Goal: Learn about a topic: Understand process/instructions

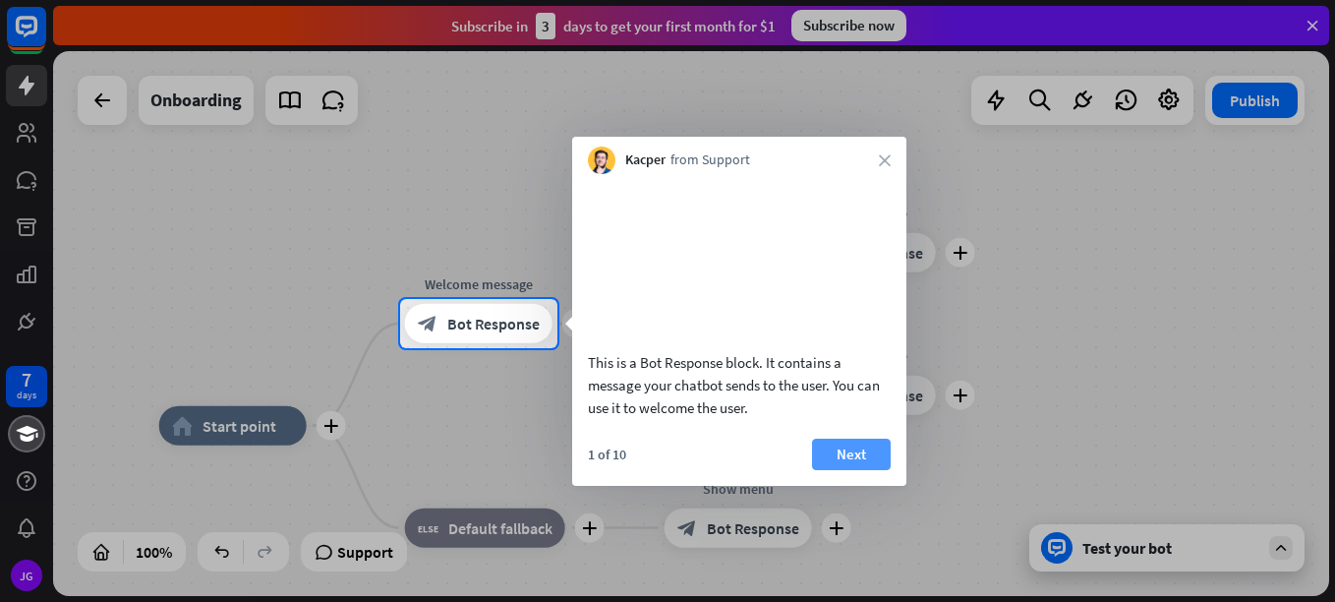
click at [850, 470] on button "Next" at bounding box center [851, 453] width 79 height 31
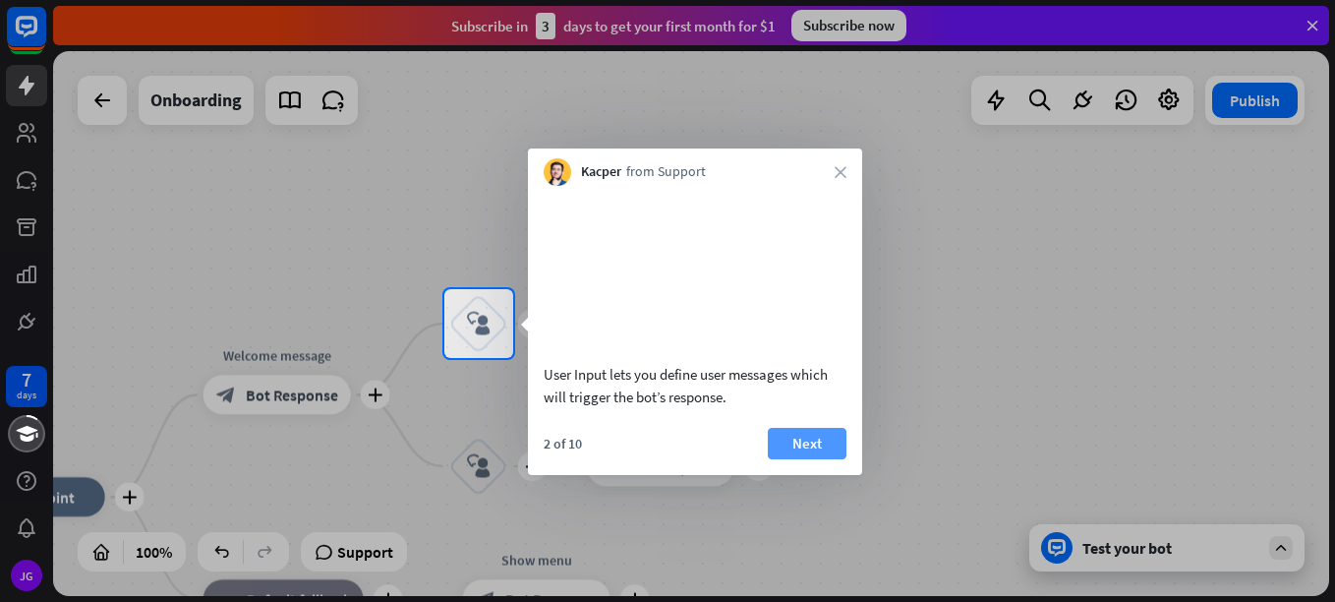
click at [795, 459] on button "Next" at bounding box center [807, 443] width 79 height 31
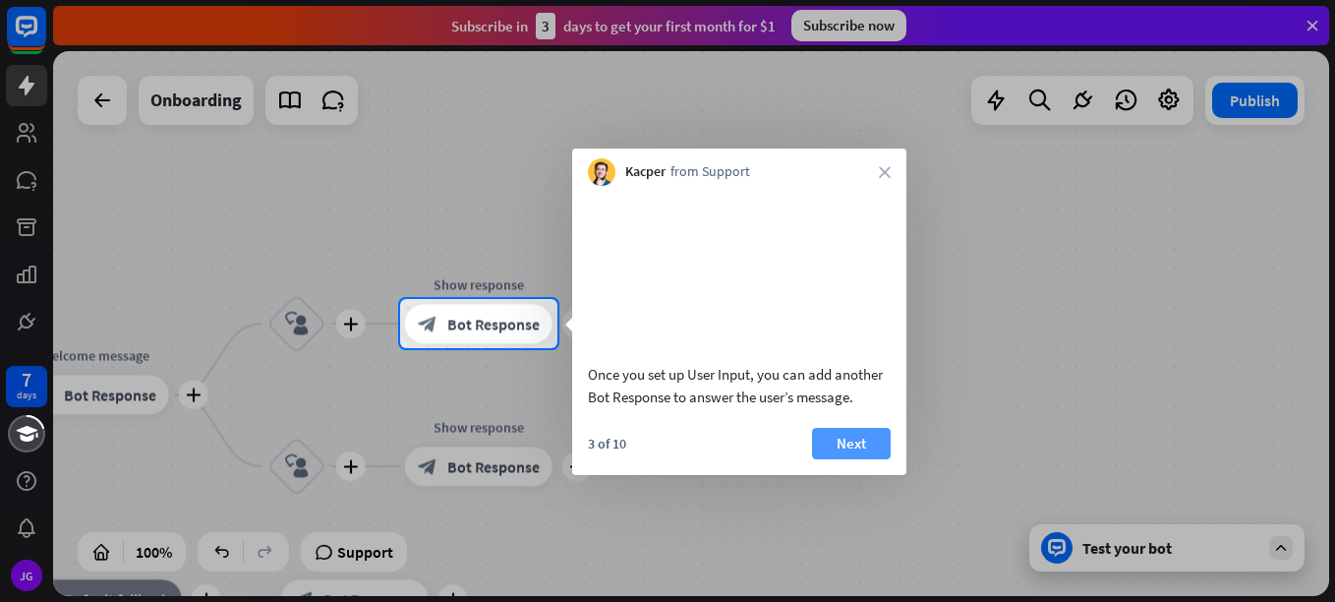
click at [821, 459] on button "Next" at bounding box center [851, 443] width 79 height 31
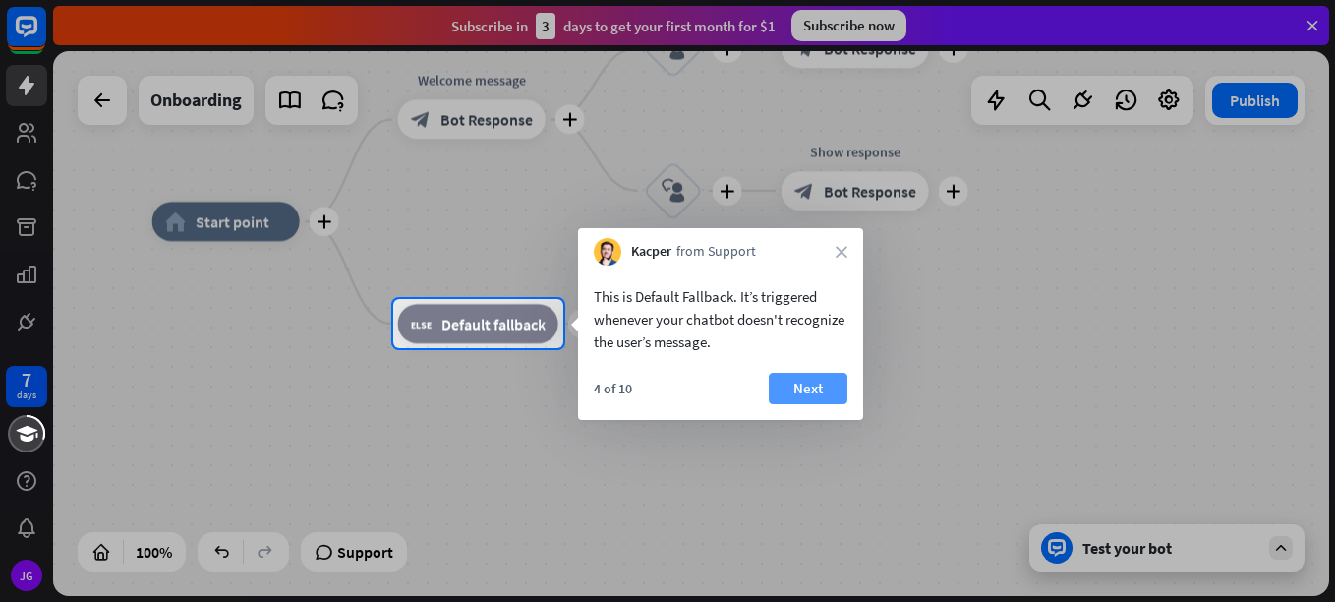
click at [811, 389] on button "Next" at bounding box center [808, 388] width 79 height 31
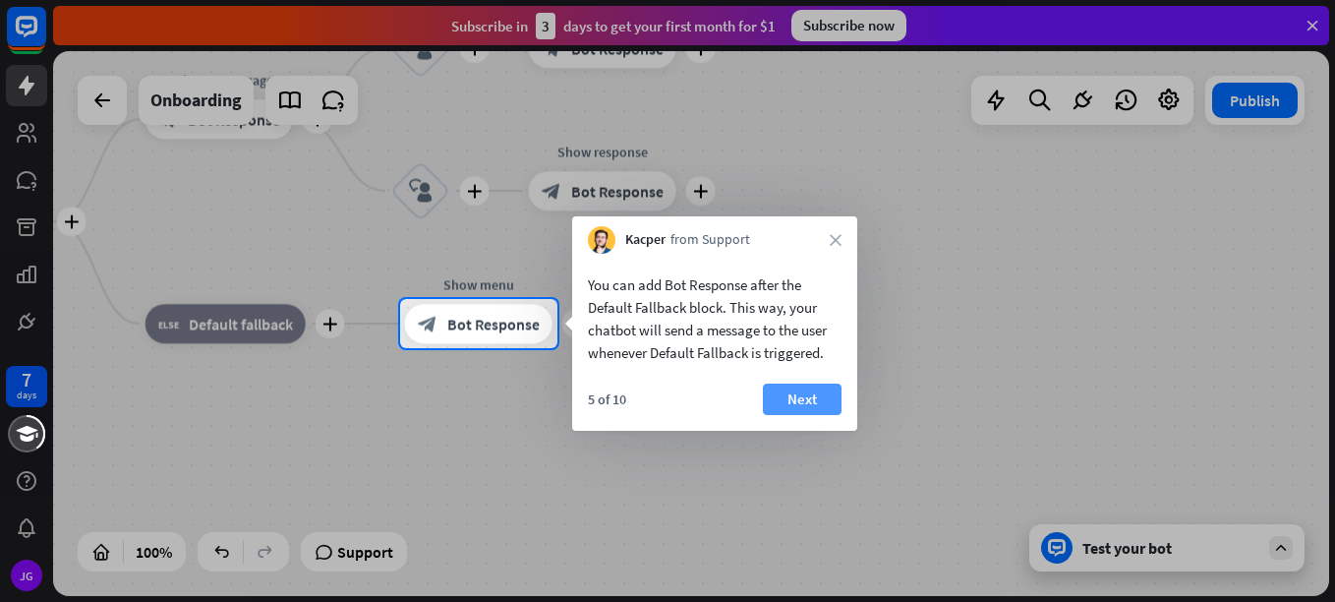
click at [781, 396] on button "Next" at bounding box center [802, 398] width 79 height 31
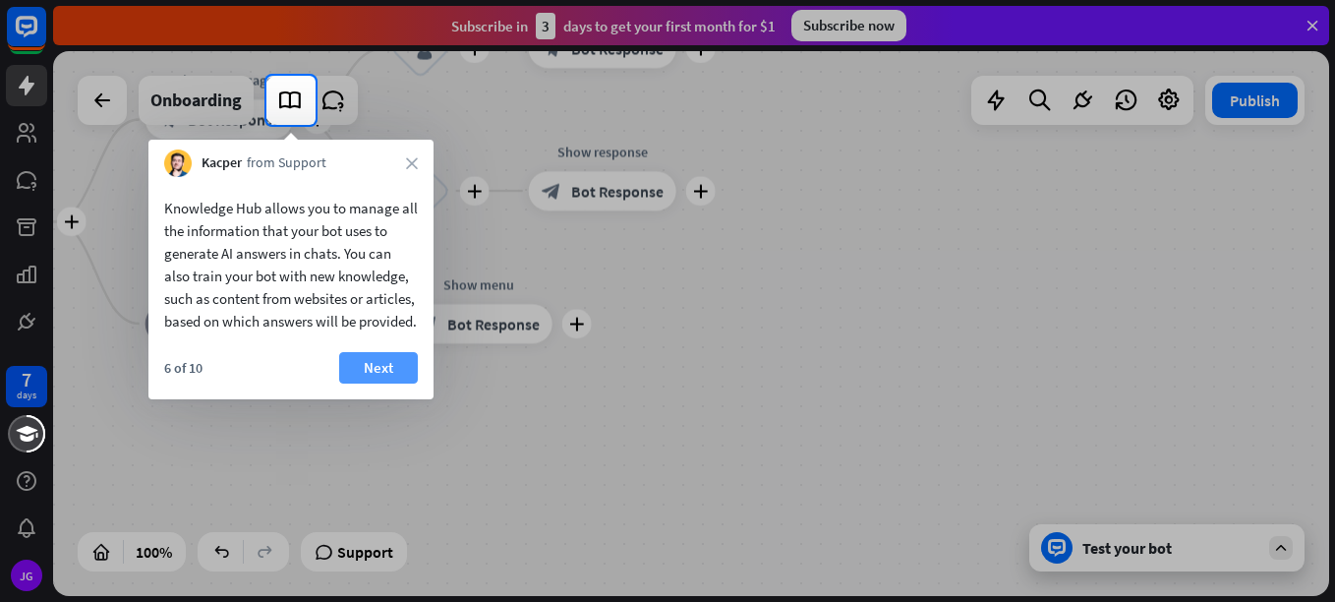
click at [368, 383] on button "Next" at bounding box center [378, 367] width 79 height 31
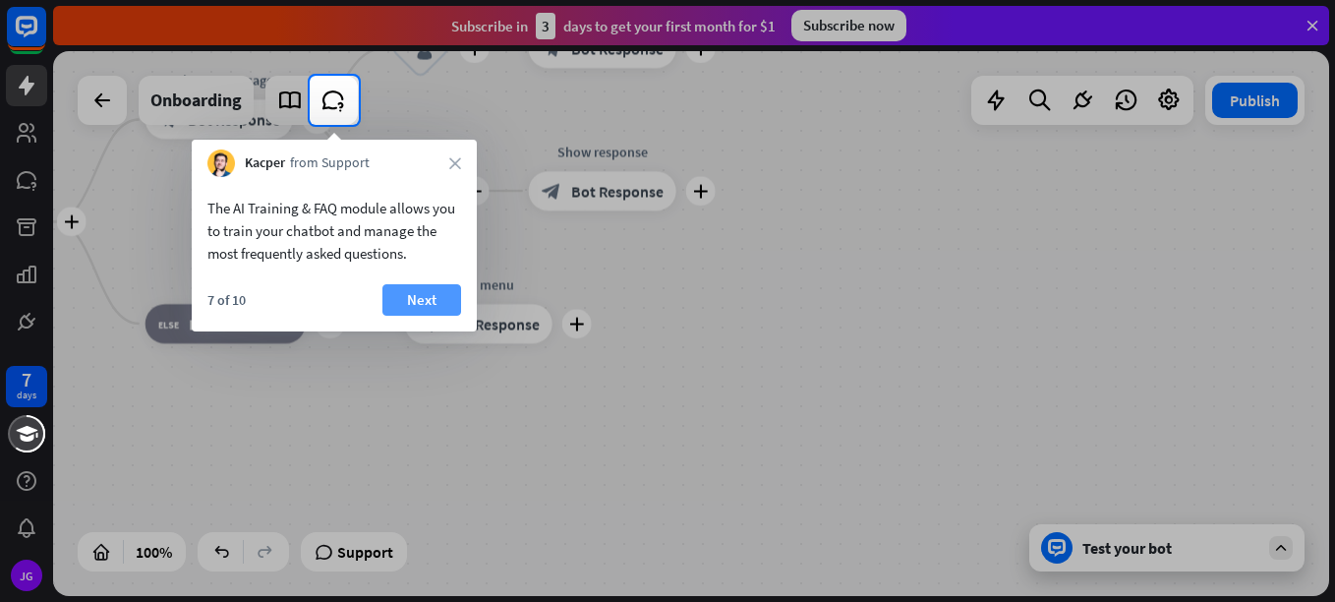
click at [424, 302] on button "Next" at bounding box center [421, 299] width 79 height 31
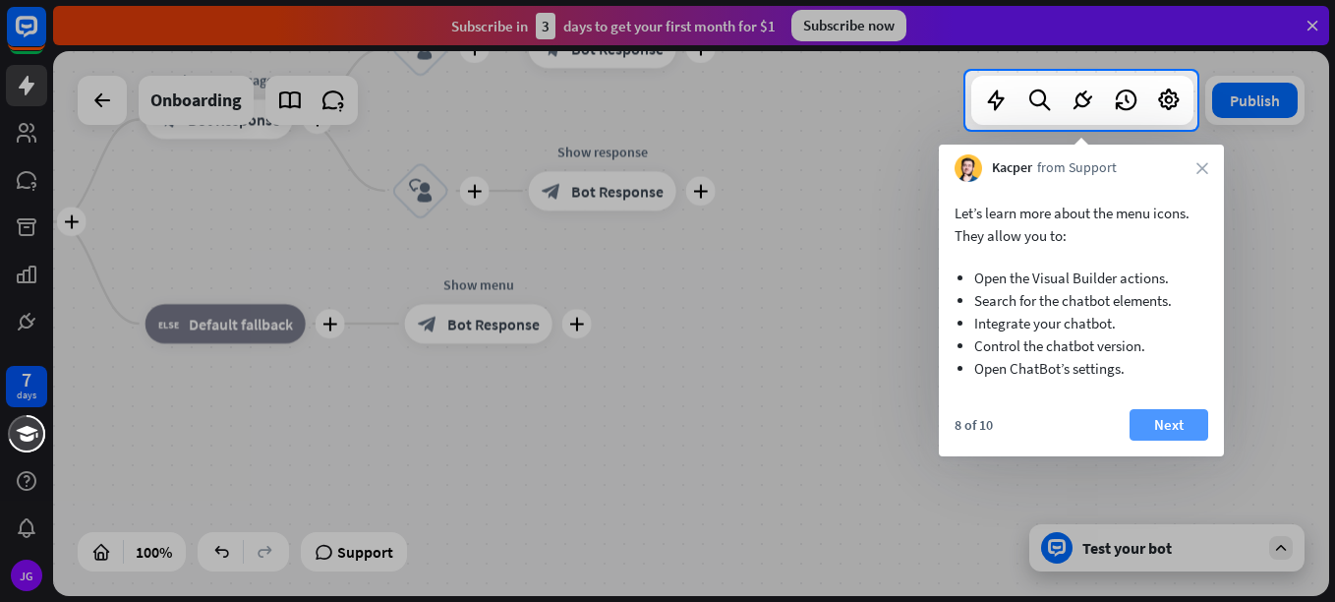
click at [1146, 427] on button "Next" at bounding box center [1168, 424] width 79 height 31
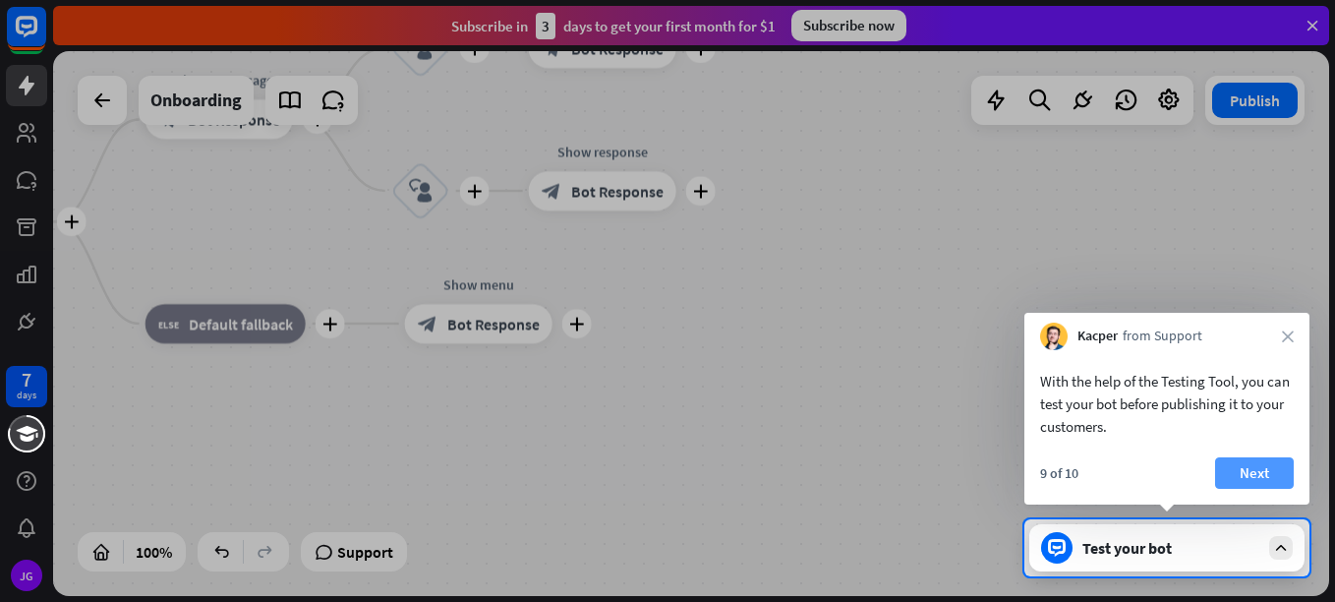
click at [1229, 470] on button "Next" at bounding box center [1254, 472] width 79 height 31
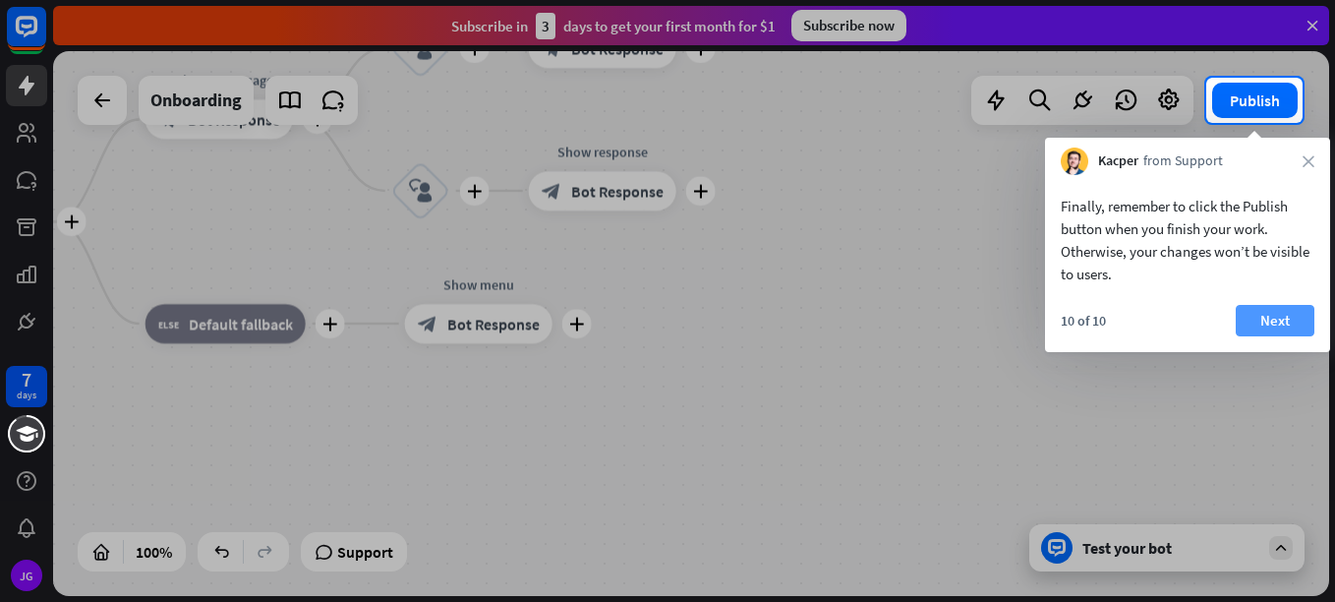
click at [1277, 316] on button "Next" at bounding box center [1275, 320] width 79 height 31
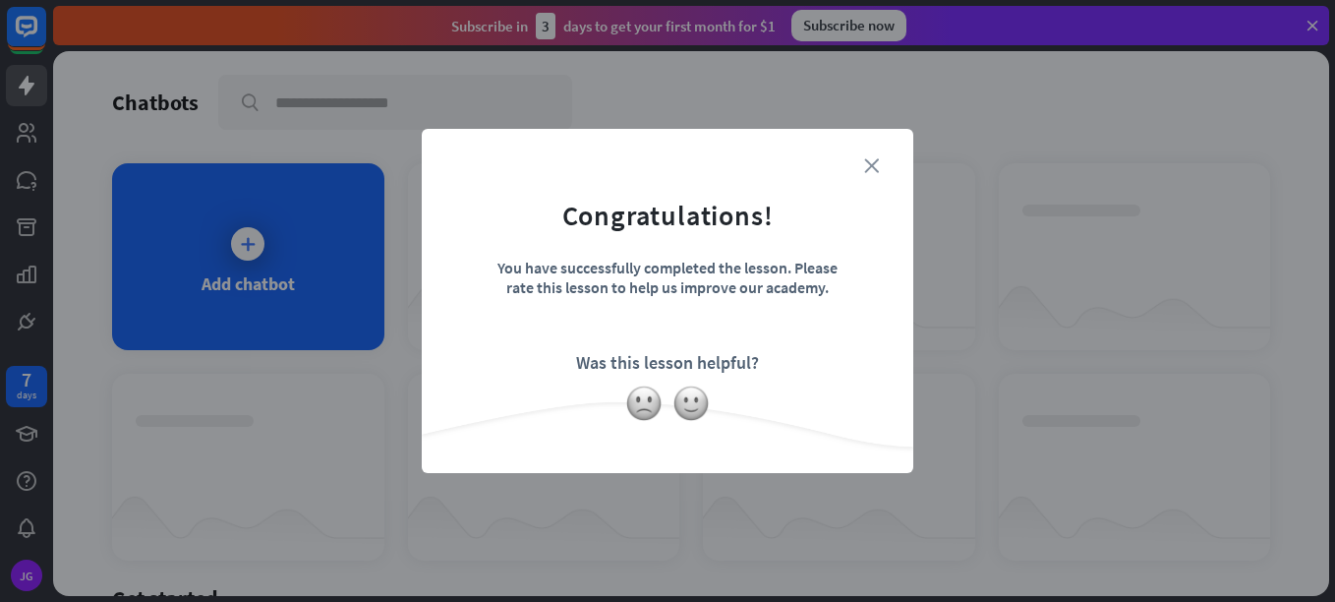
click at [875, 167] on icon "close" at bounding box center [871, 165] width 15 height 15
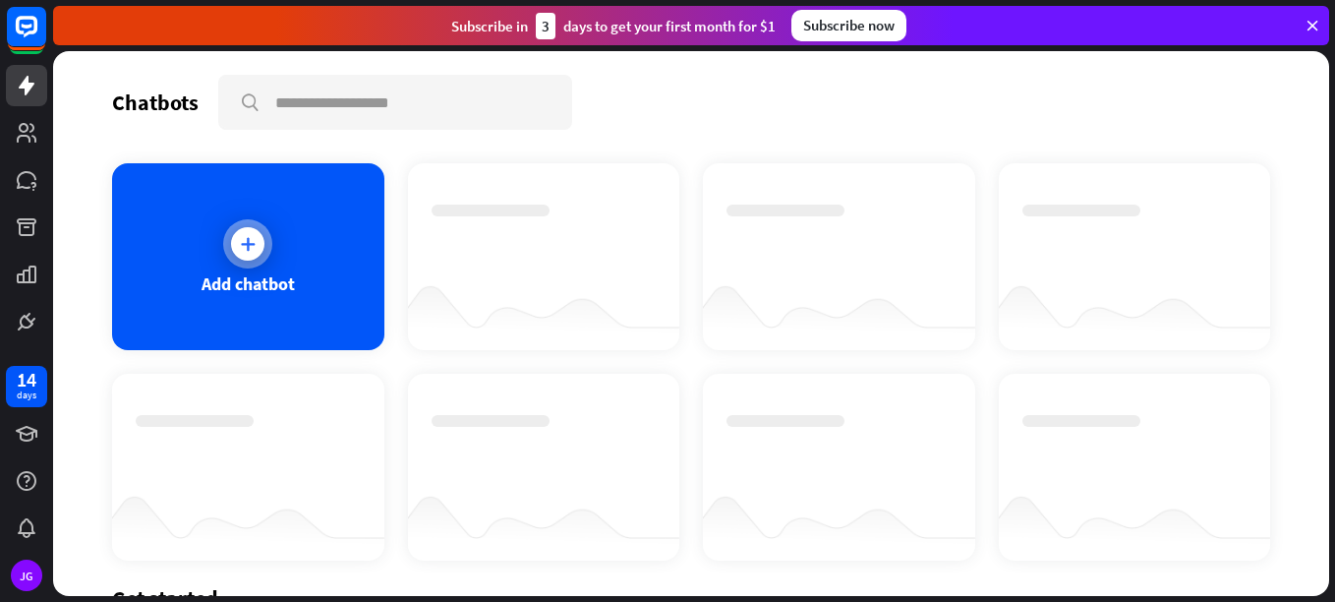
click at [245, 250] on icon at bounding box center [248, 244] width 20 height 20
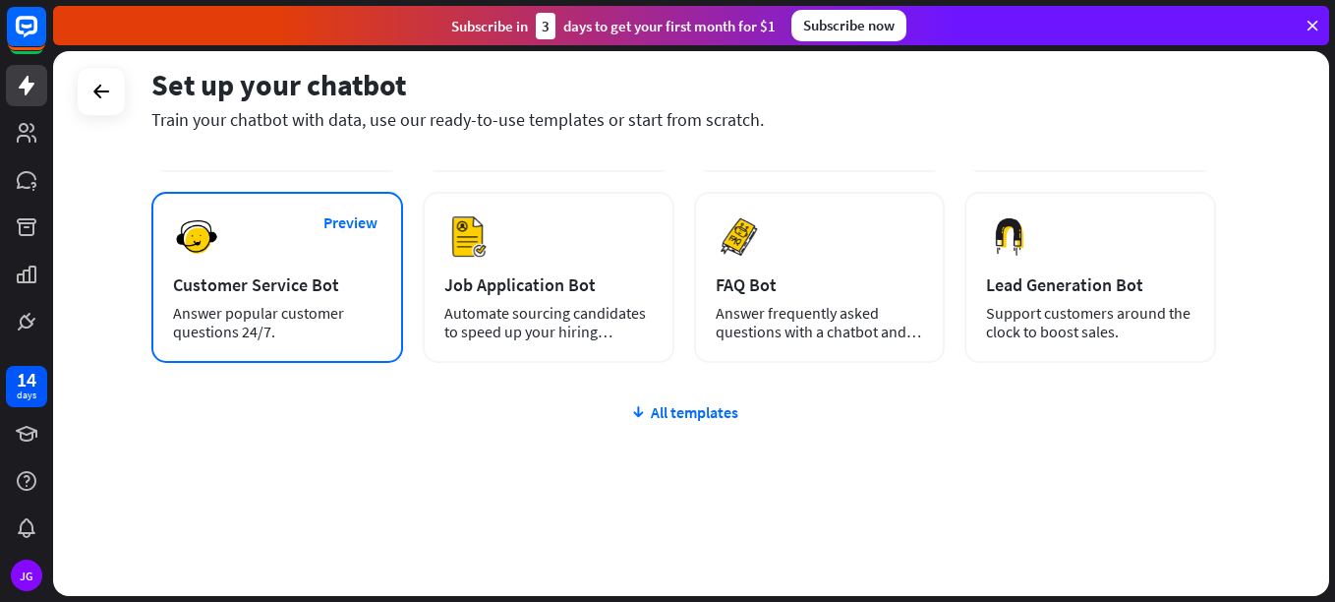
scroll to position [268, 0]
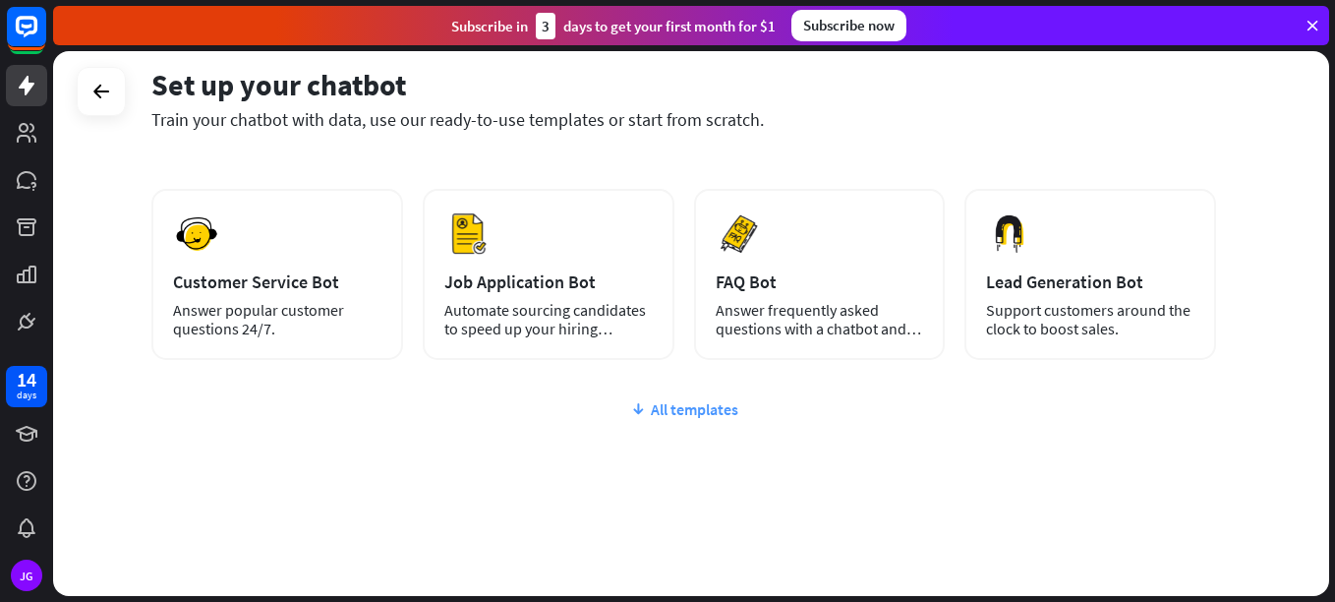
click at [664, 412] on div "All templates" at bounding box center [683, 409] width 1065 height 20
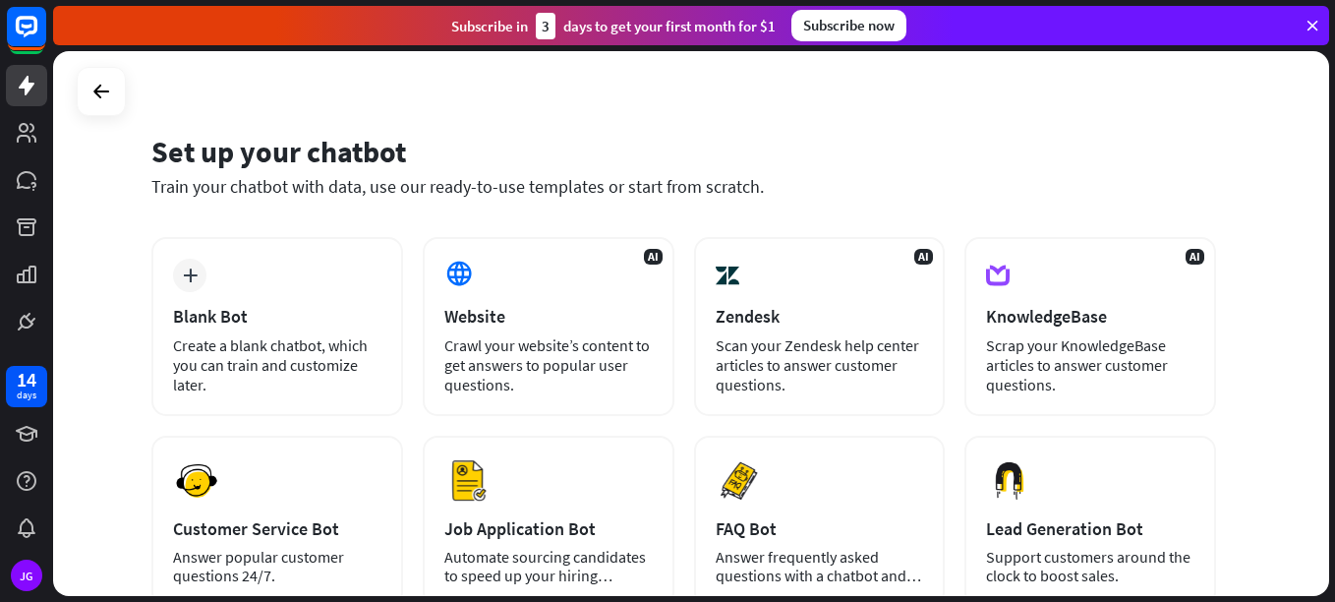
scroll to position [551, 0]
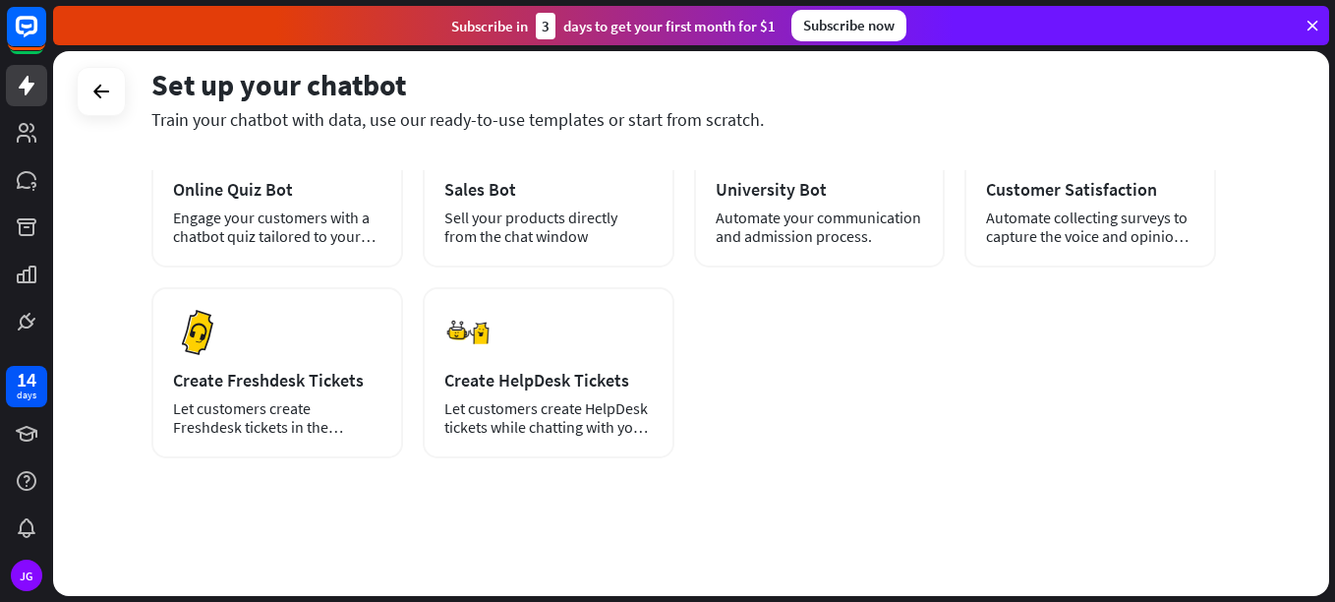
click at [1310, 29] on icon at bounding box center [1312, 26] width 18 height 18
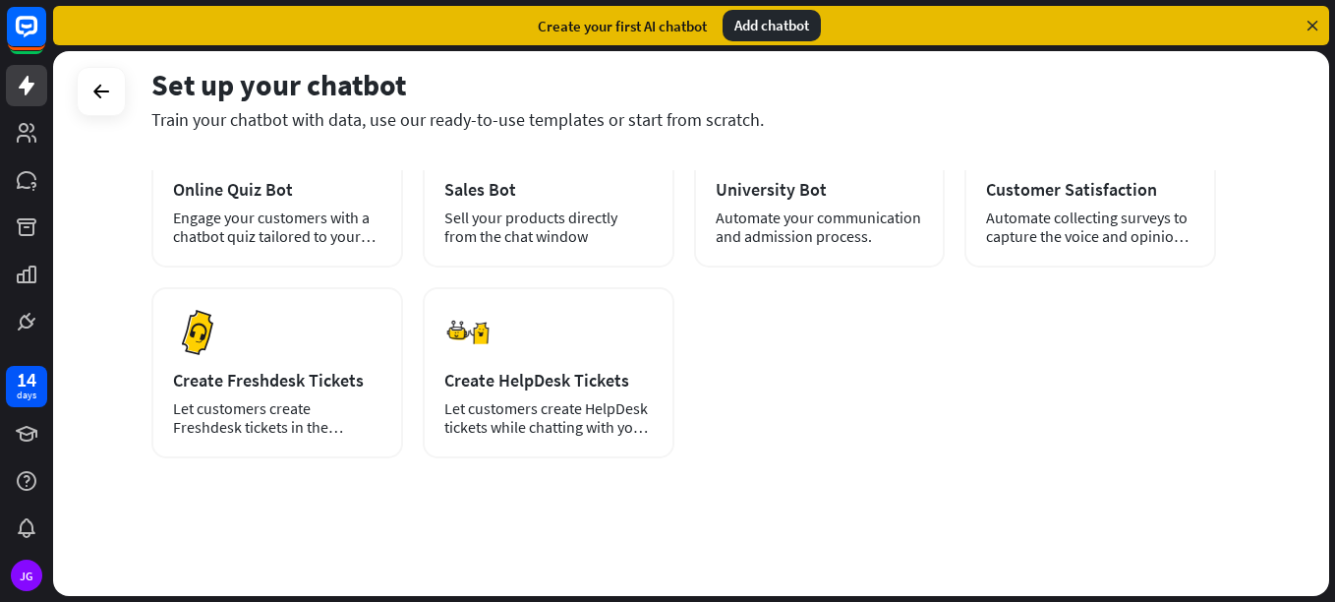
click at [751, 28] on div "Add chatbot" at bounding box center [771, 25] width 98 height 31
click at [751, 29] on div "Add chatbot" at bounding box center [771, 25] width 98 height 31
